Goal: Information Seeking & Learning: Check status

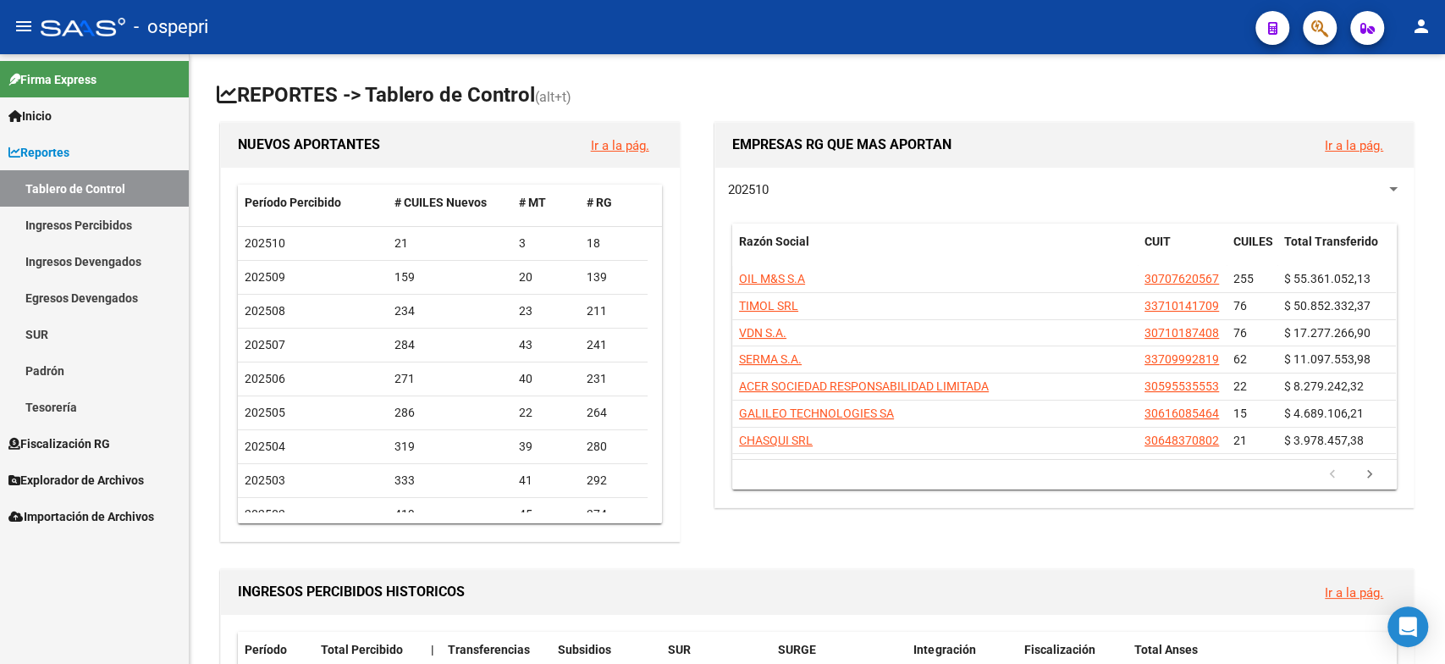
click at [107, 238] on link "Ingresos Percibidos" at bounding box center [94, 225] width 189 height 36
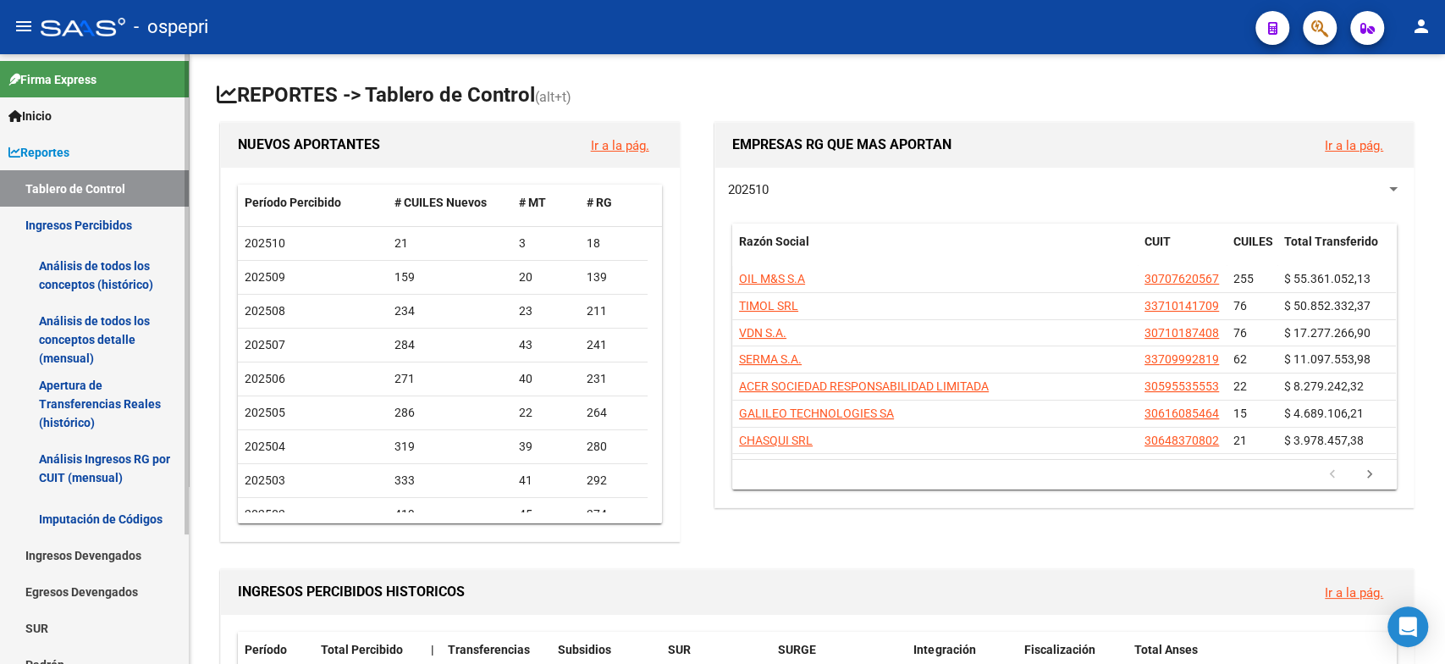
click at [121, 464] on link "Análisis Ingresos RG por CUIT (mensual)" at bounding box center [94, 468] width 189 height 64
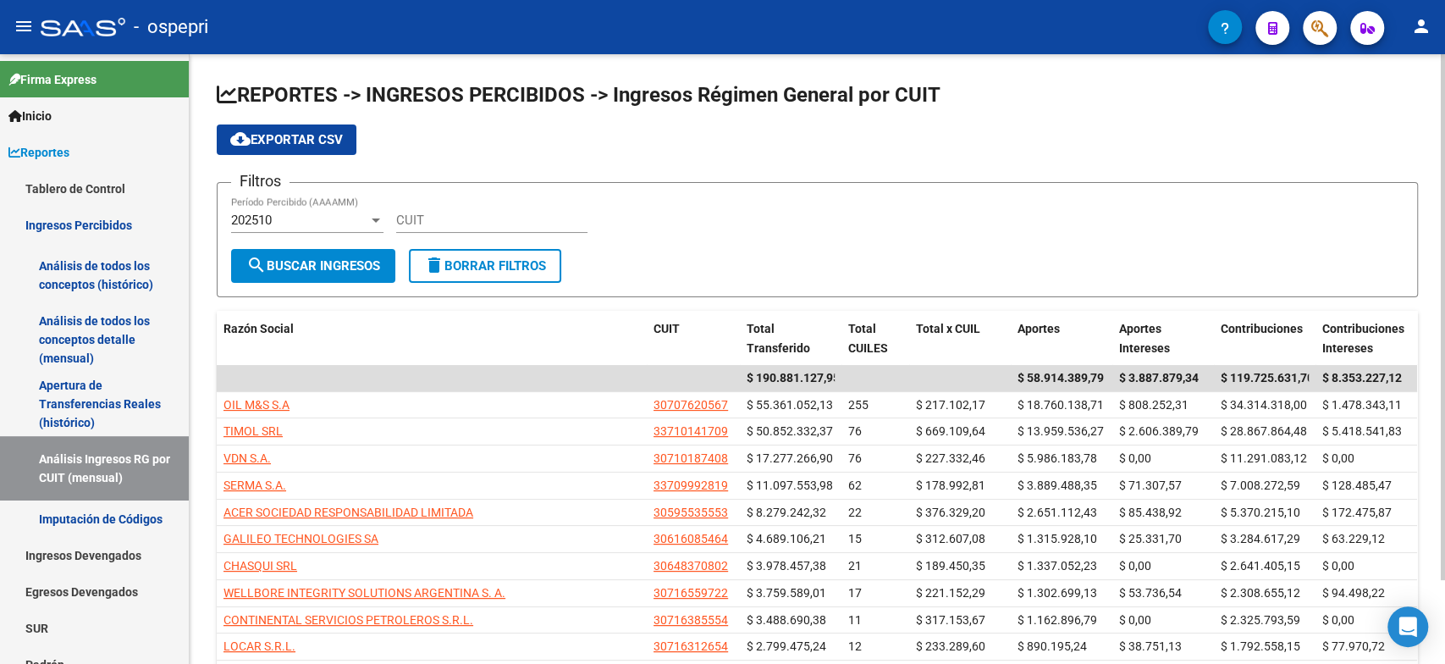
click at [471, 210] on div "CUIT" at bounding box center [491, 214] width 191 height 36
click at [434, 233] on div "CUIT" at bounding box center [491, 222] width 191 height 52
click at [423, 219] on input "CUIT" at bounding box center [491, 220] width 191 height 15
paste input "30-70964704-7"
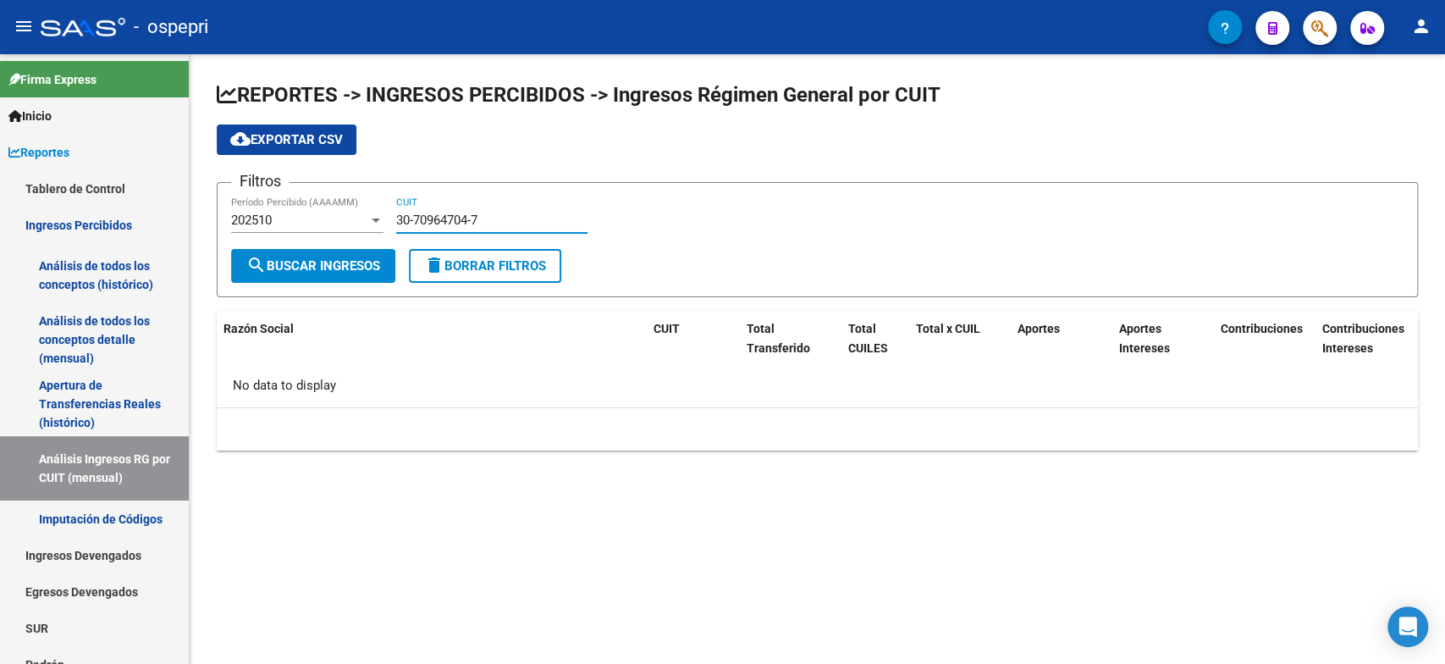
type input "30-70964704-7"
click at [362, 224] on div "202510" at bounding box center [299, 220] width 137 height 15
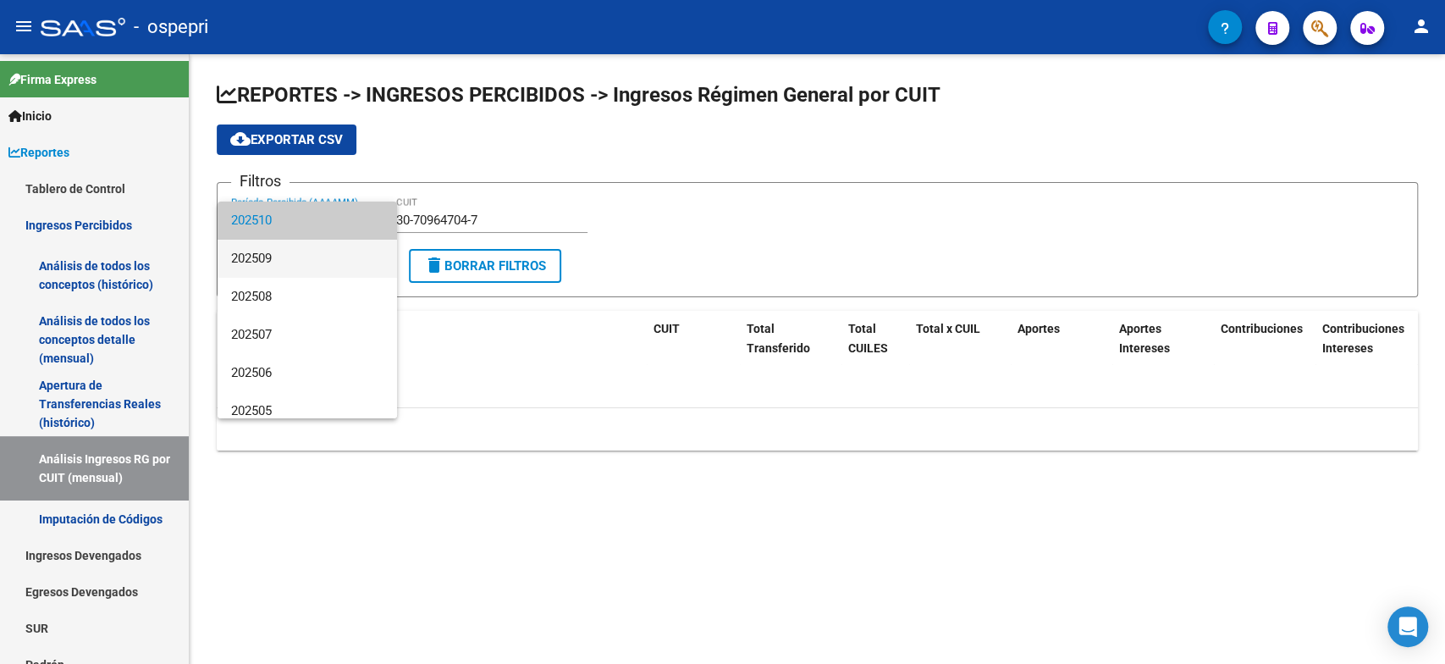
click at [272, 251] on span "202509" at bounding box center [307, 259] width 152 height 38
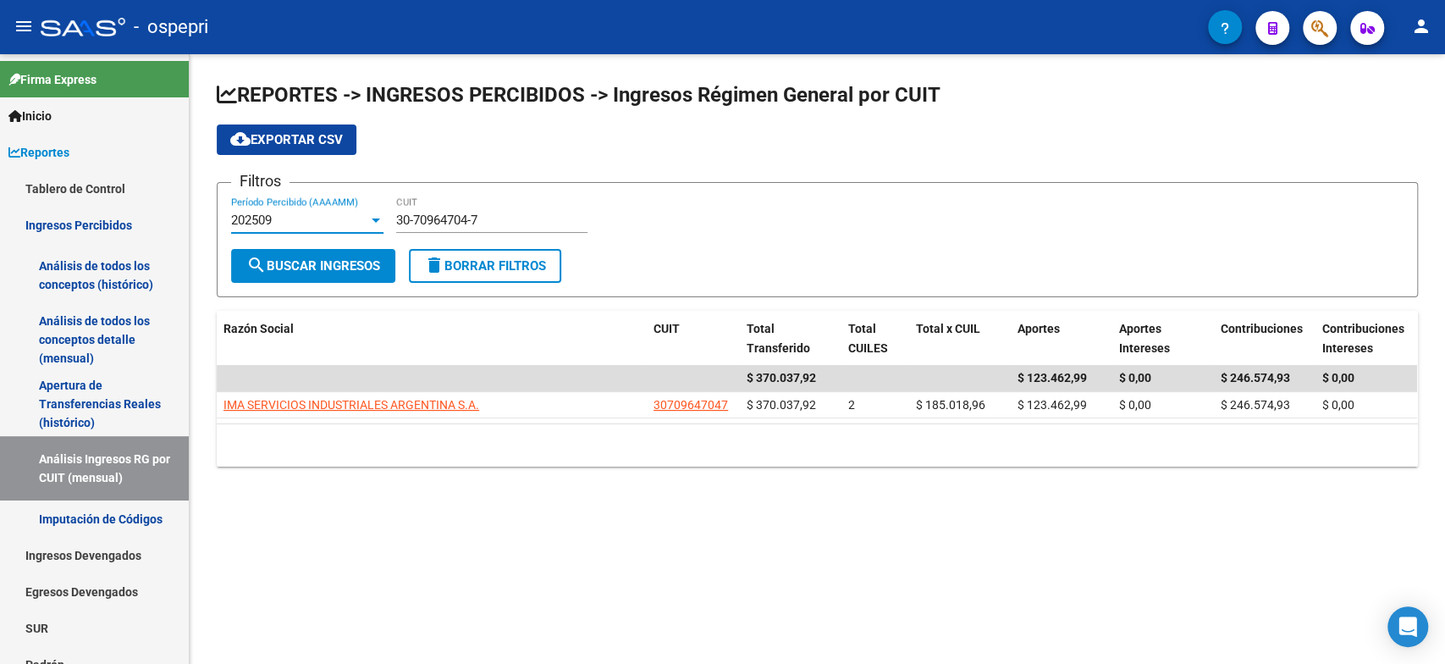
click at [290, 271] on span "search Buscar Ingresos" at bounding box center [313, 265] width 134 height 15
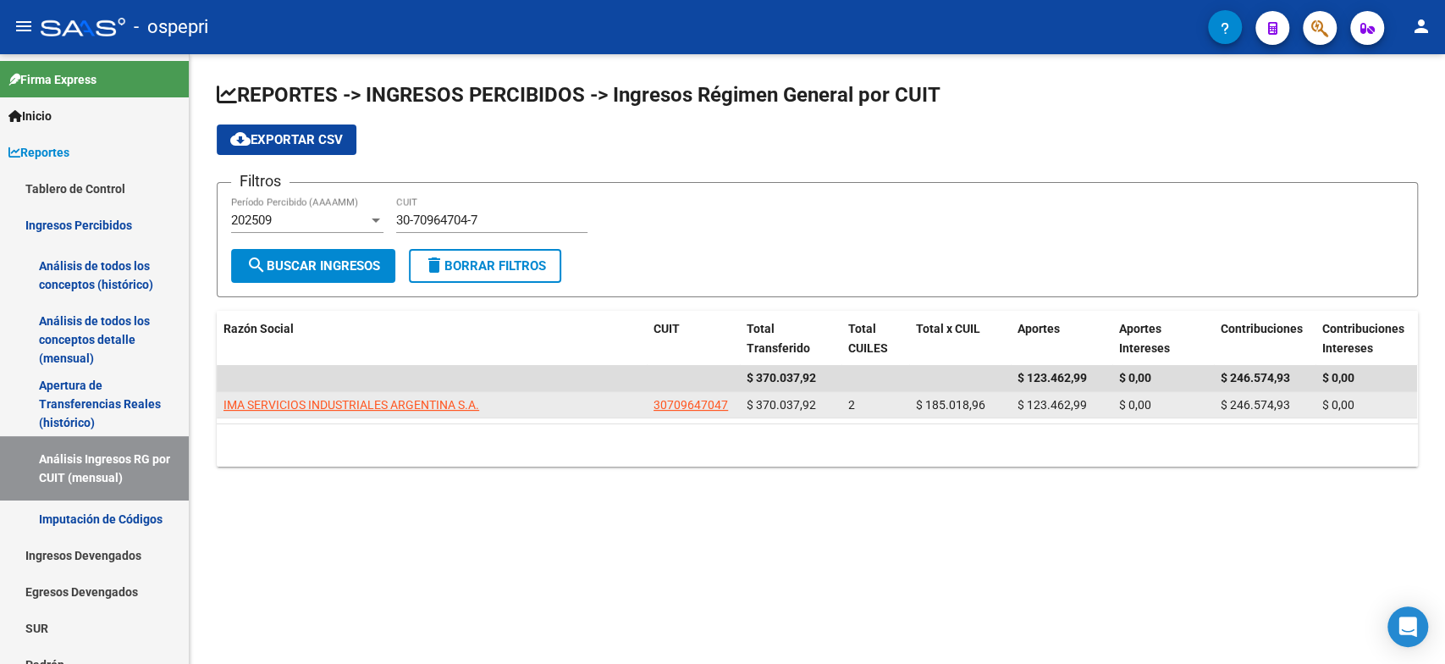
click at [305, 411] on span "IMA SERVICIOS INDUSTRIALES ARGENTINA S.A." at bounding box center [352, 405] width 256 height 14
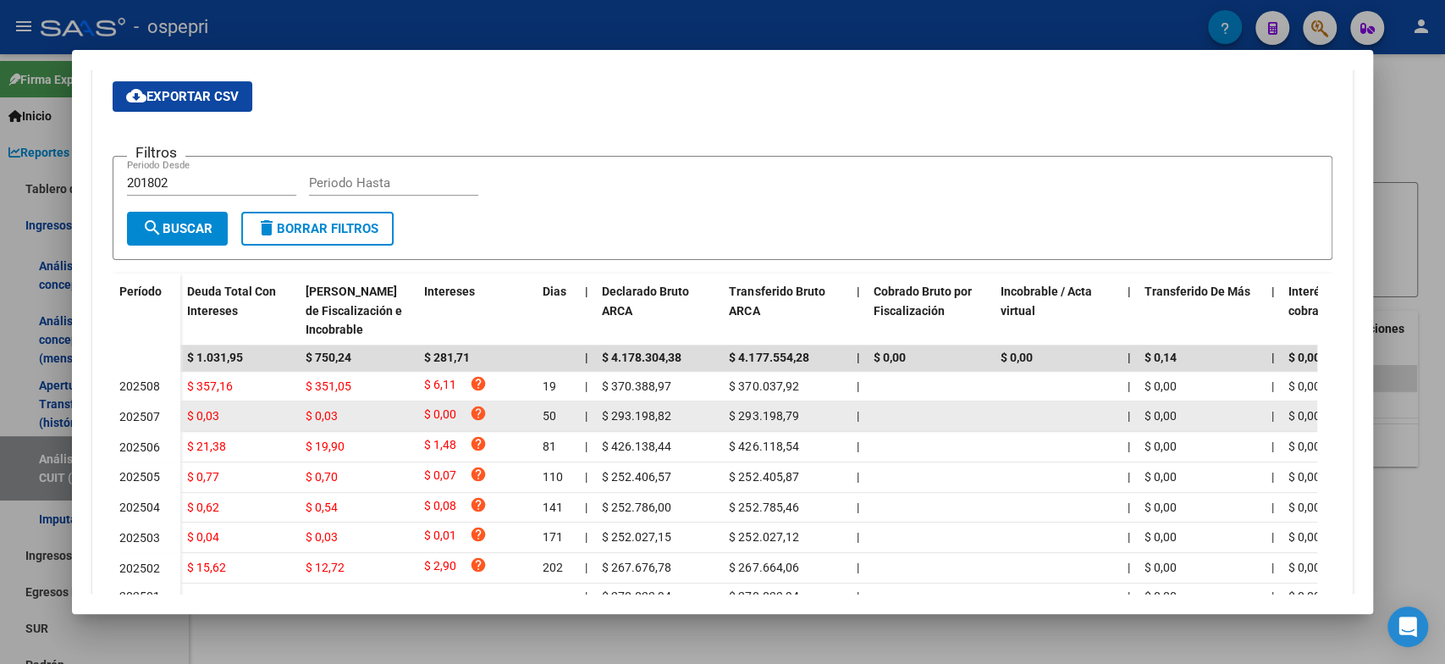
scroll to position [376, 0]
